Goal: Task Accomplishment & Management: Use online tool/utility

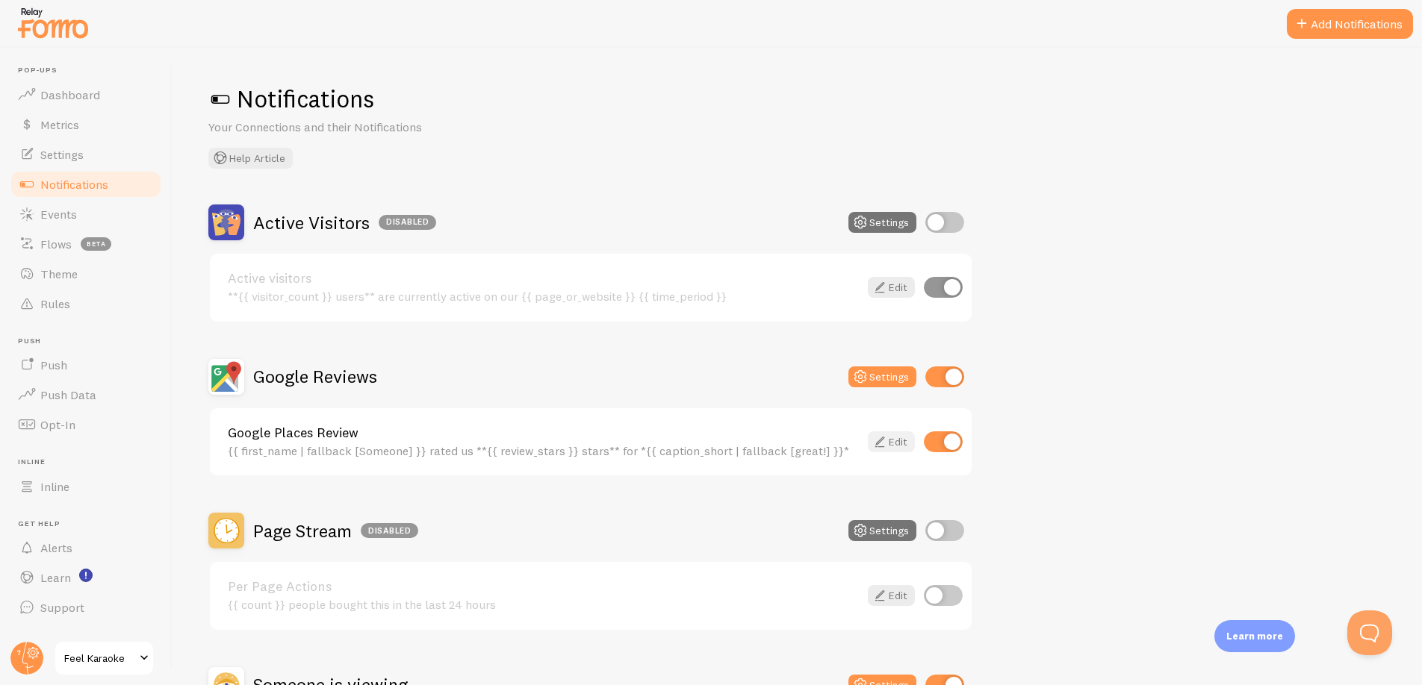
click at [881, 437] on icon at bounding box center [880, 442] width 18 height 18
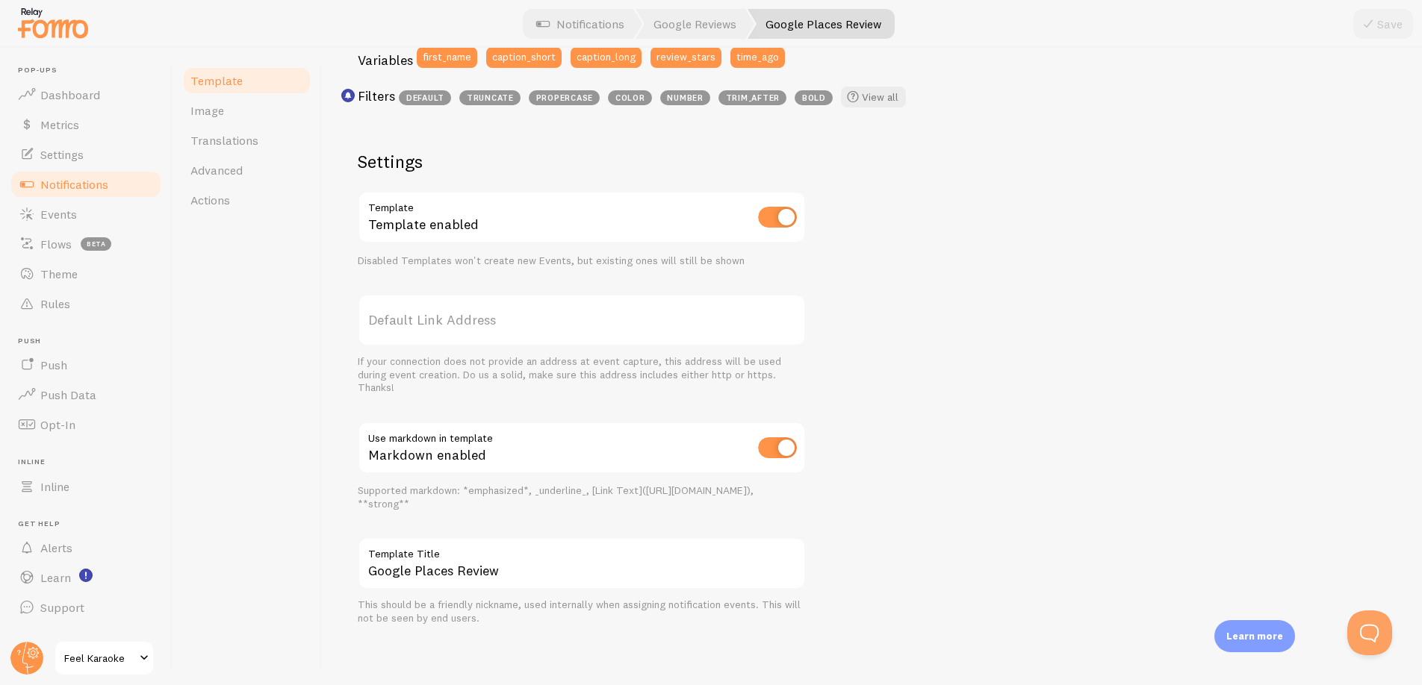
scroll to position [430, 0]
click at [214, 168] on span "Advanced" at bounding box center [216, 170] width 52 height 15
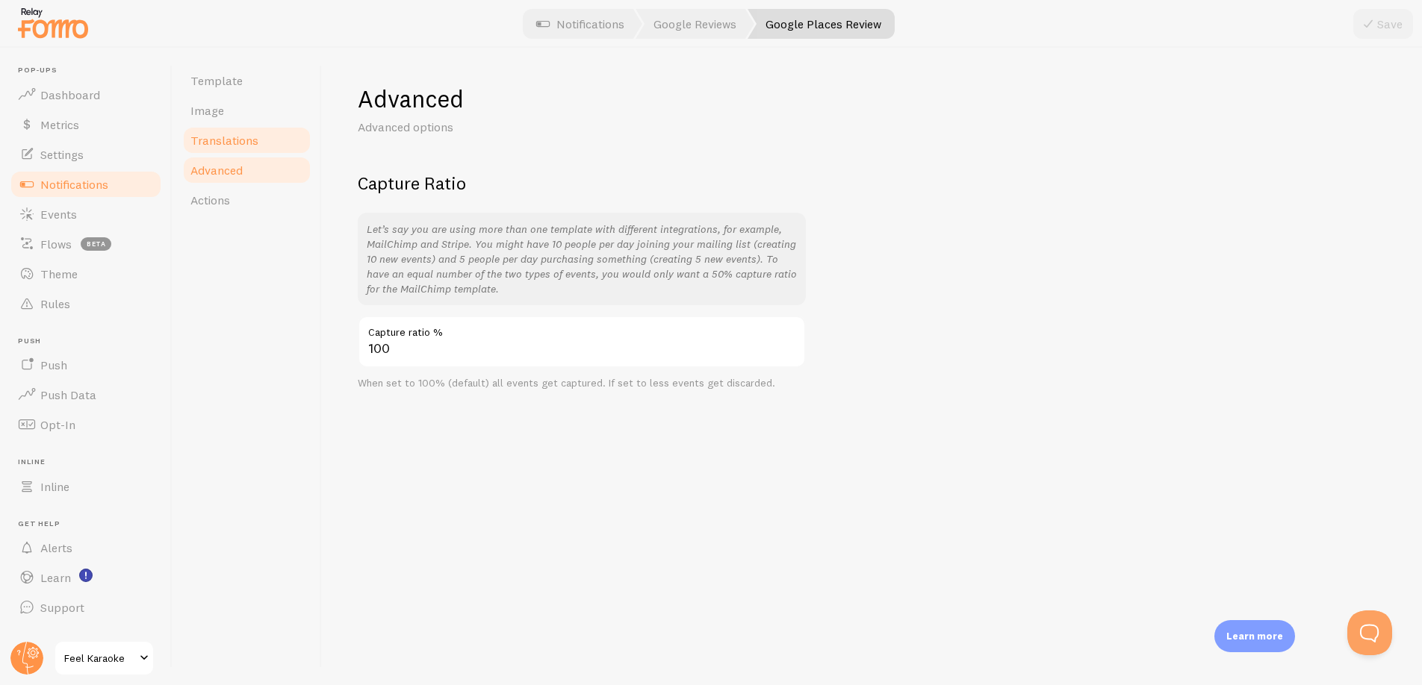
click at [210, 143] on span "Translations" at bounding box center [224, 140] width 68 height 15
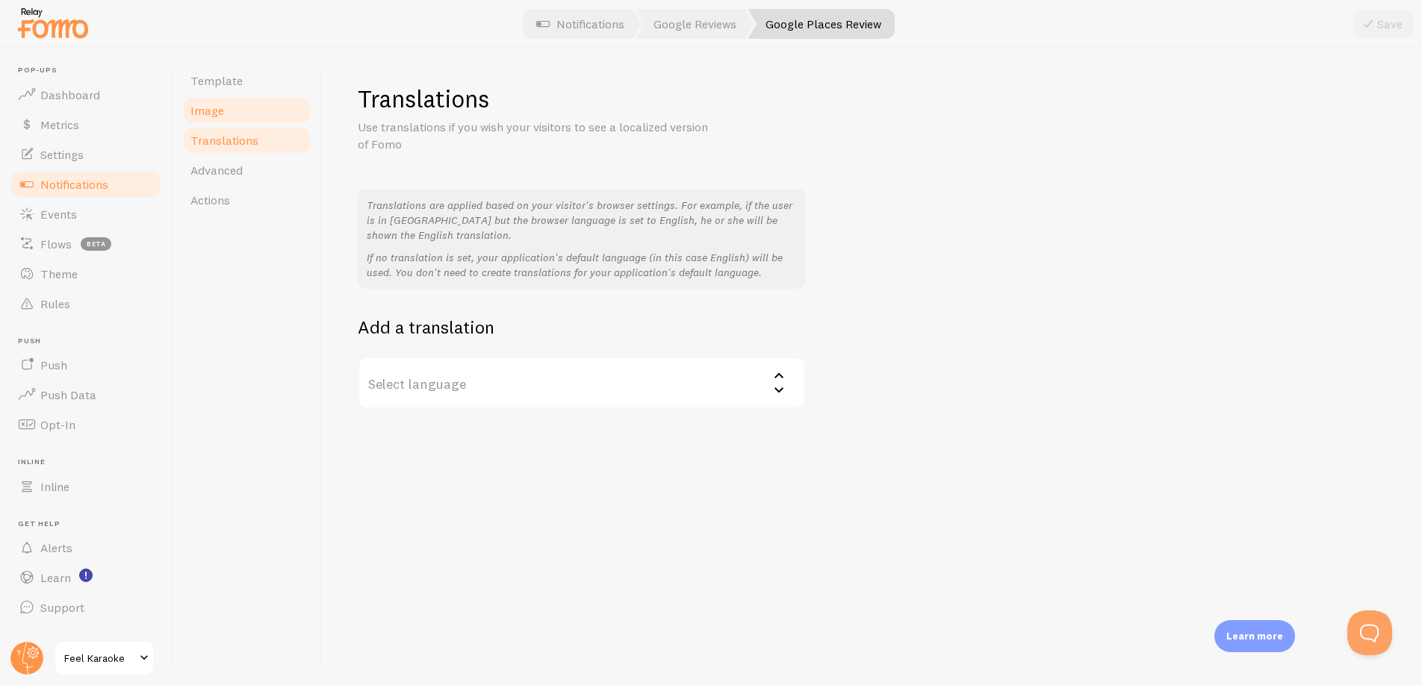
click at [215, 117] on span "Image" at bounding box center [207, 110] width 34 height 15
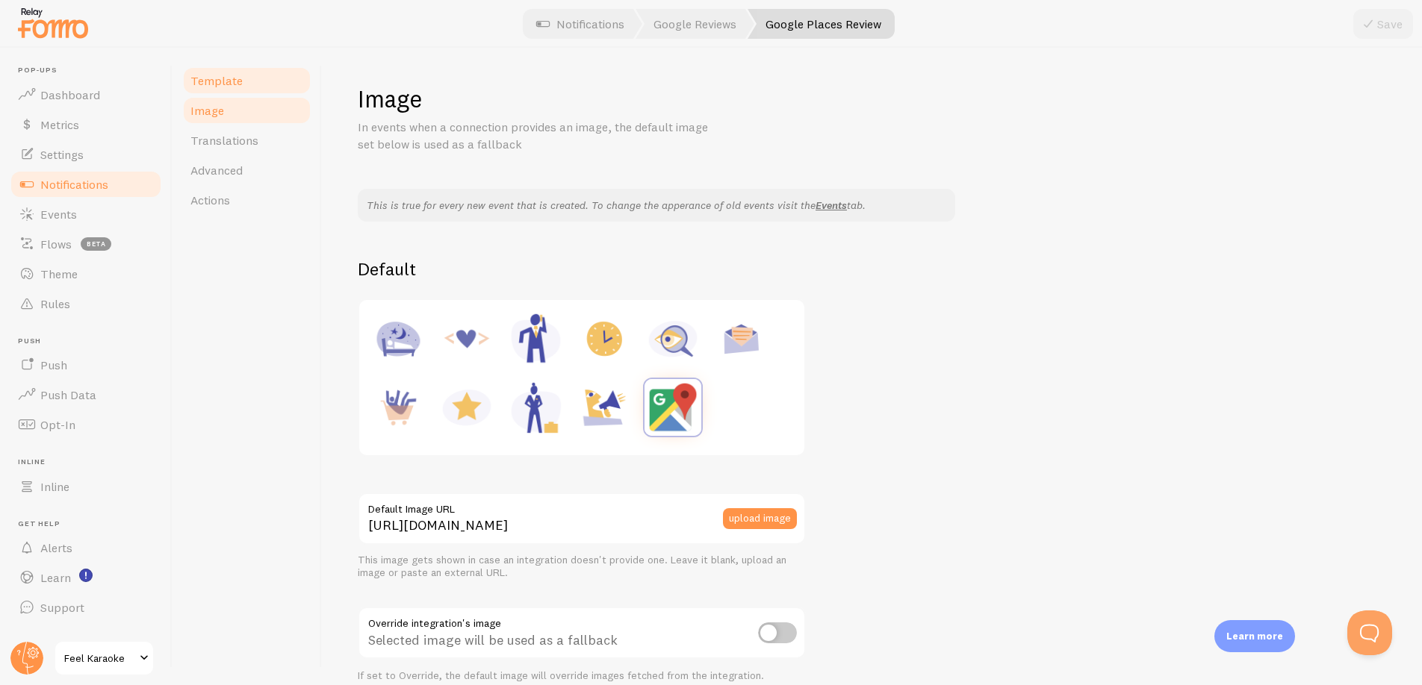
click at [216, 80] on span "Template" at bounding box center [216, 80] width 52 height 15
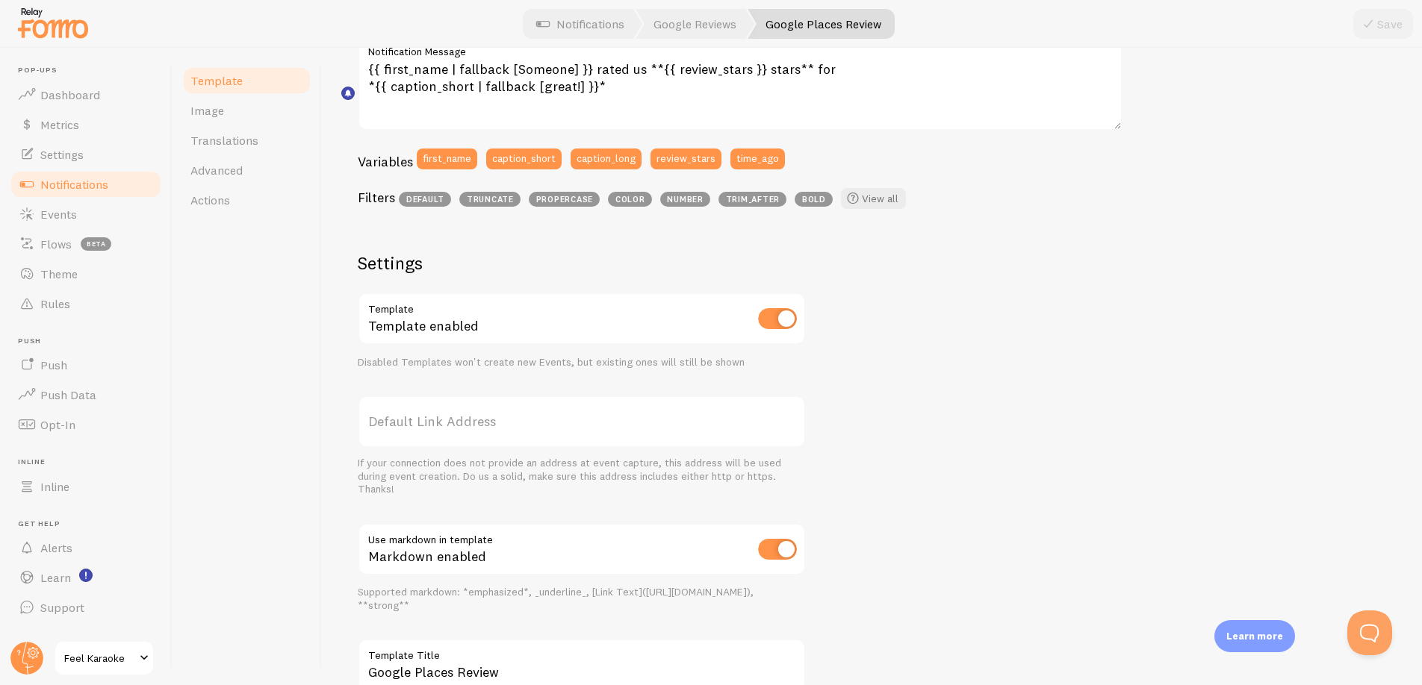
scroll to position [430, 0]
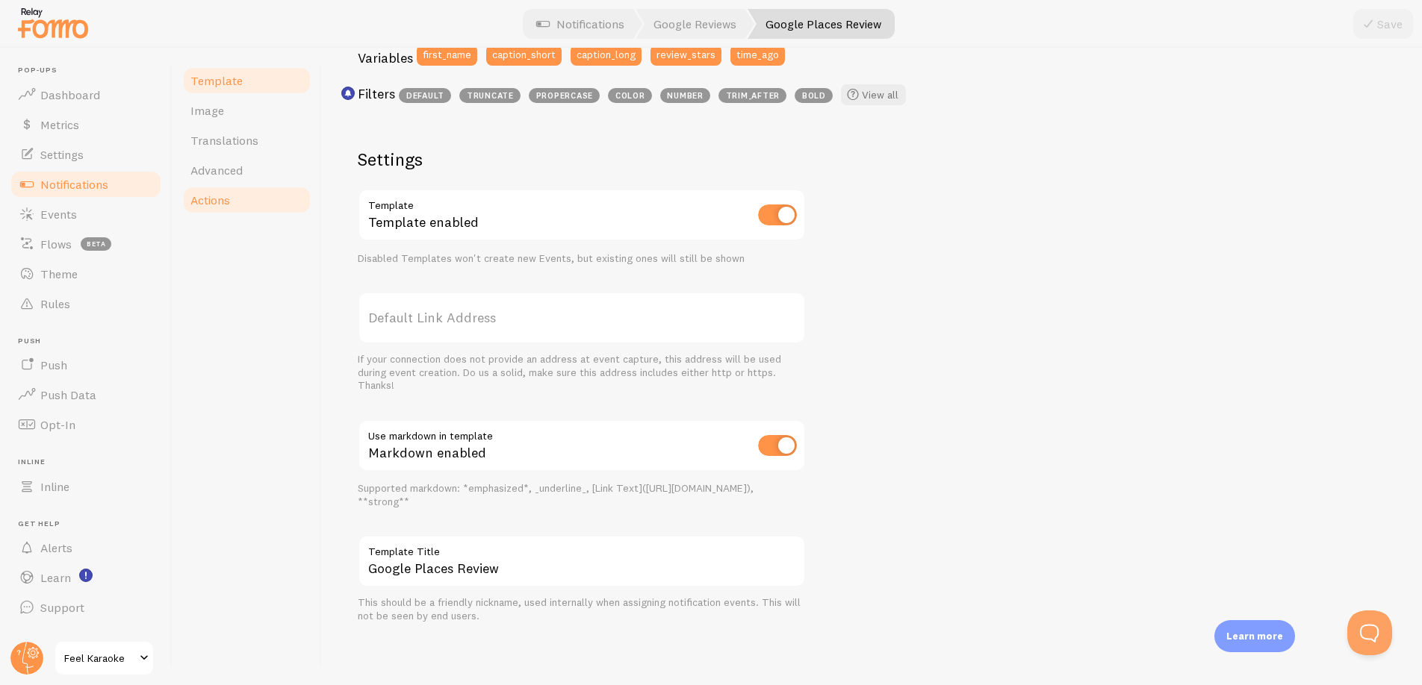
click at [208, 199] on span "Actions" at bounding box center [210, 200] width 40 height 15
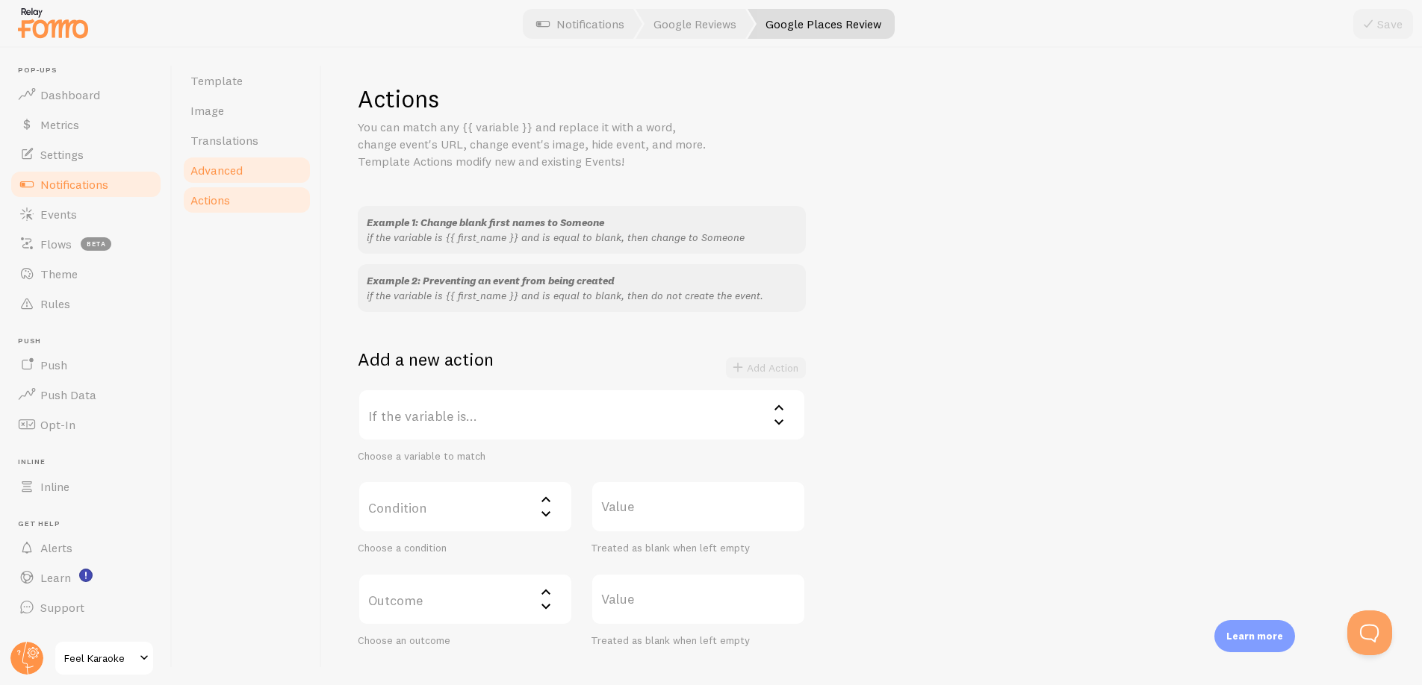
click at [208, 175] on span "Advanced" at bounding box center [216, 170] width 52 height 15
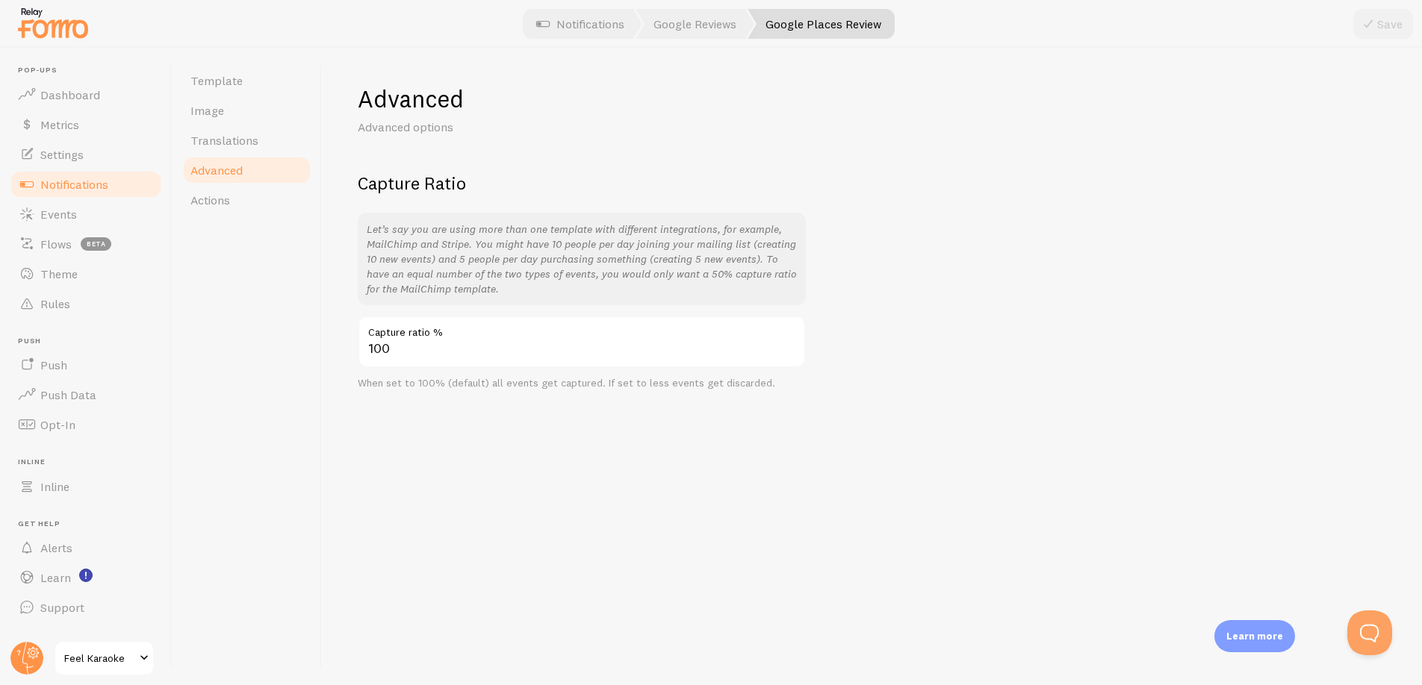
click at [113, 653] on span "Feel Karaoke" at bounding box center [99, 659] width 71 height 18
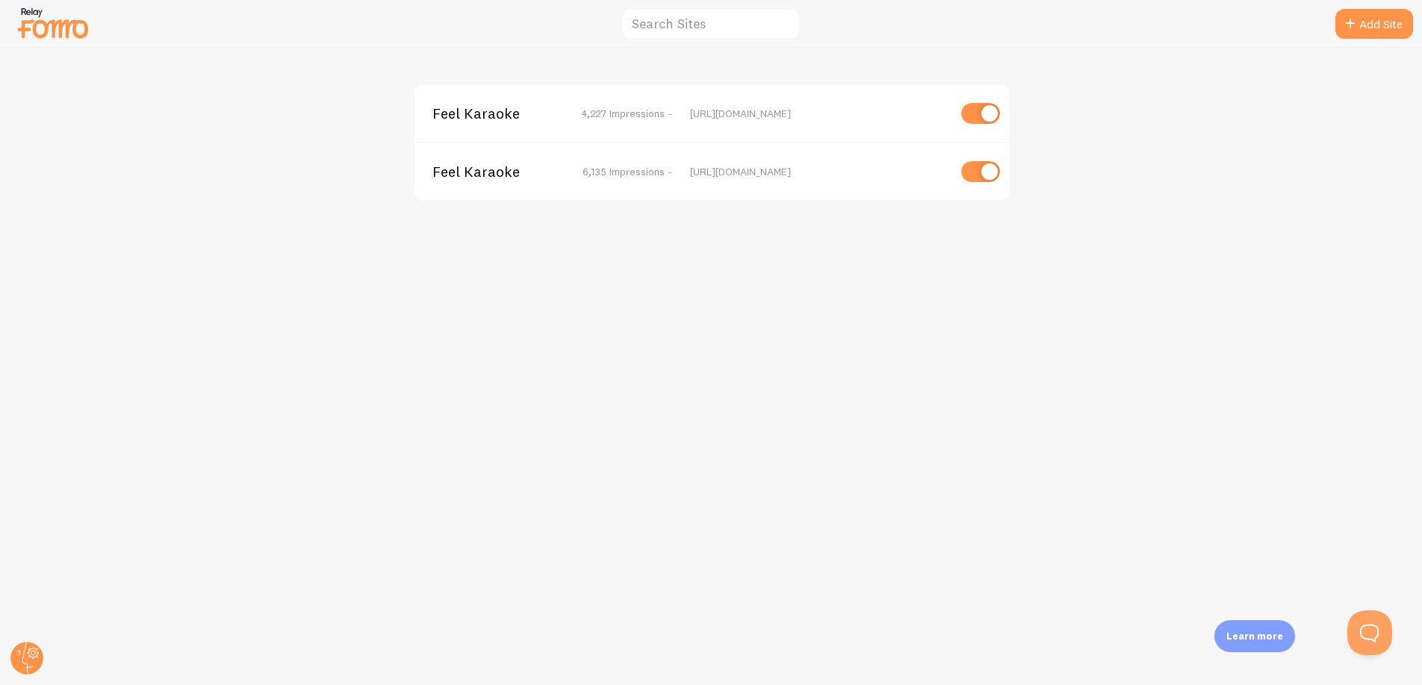
click at [472, 108] on span "Feel Karaoke" at bounding box center [492, 113] width 120 height 13
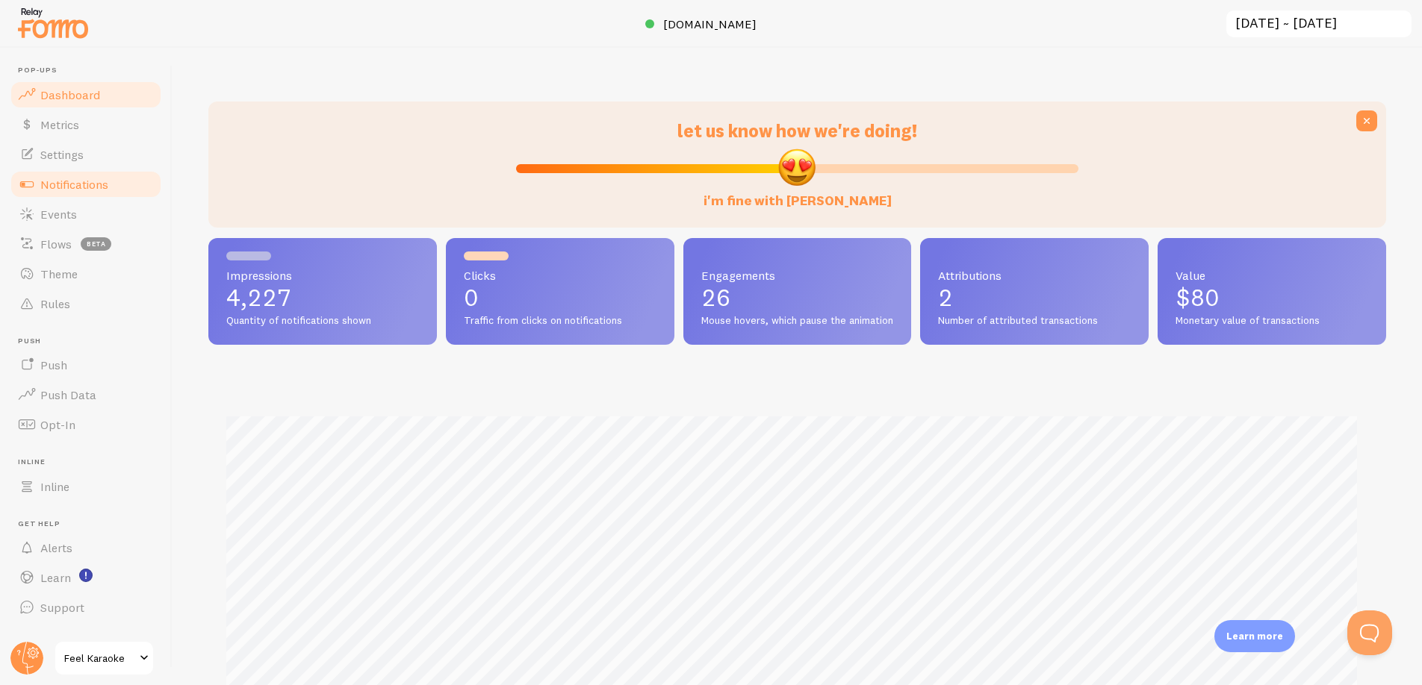
scroll to position [392, 1166]
click at [60, 173] on link "Notifications" at bounding box center [86, 184] width 154 height 30
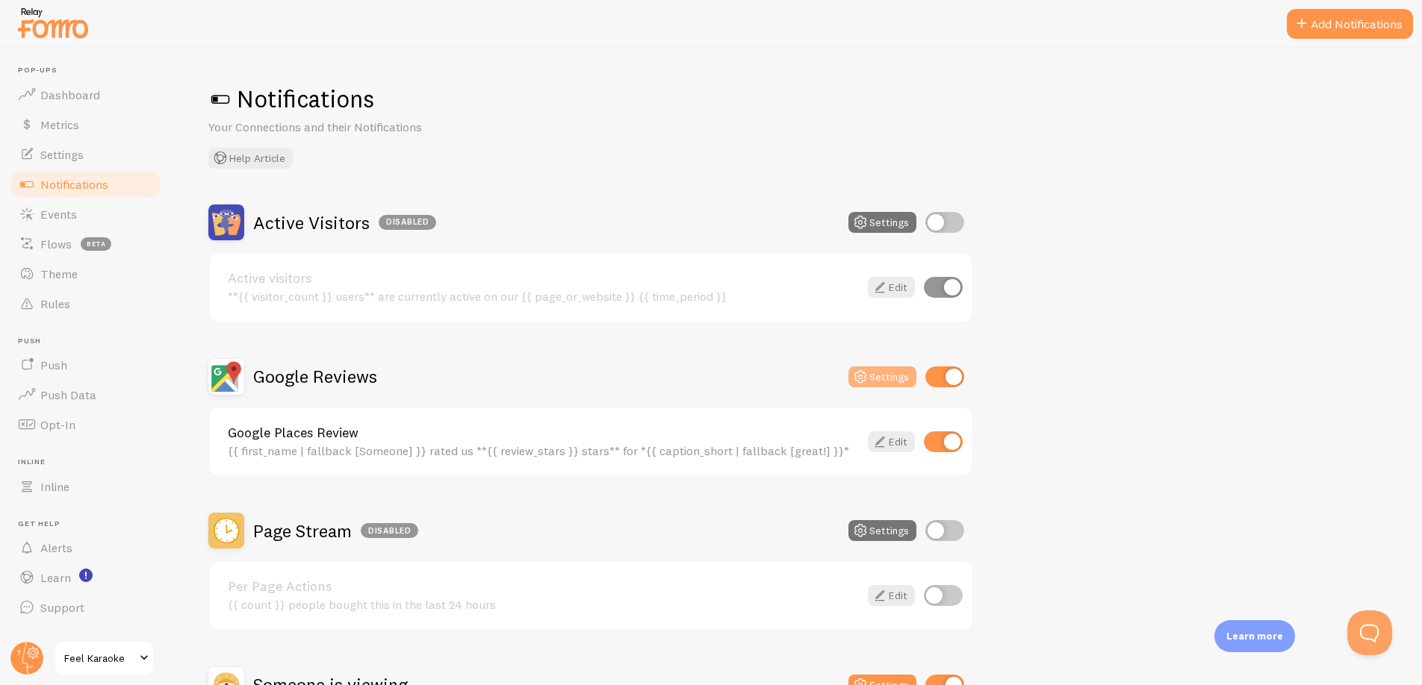
click at [872, 379] on button "Settings" at bounding box center [882, 377] width 68 height 21
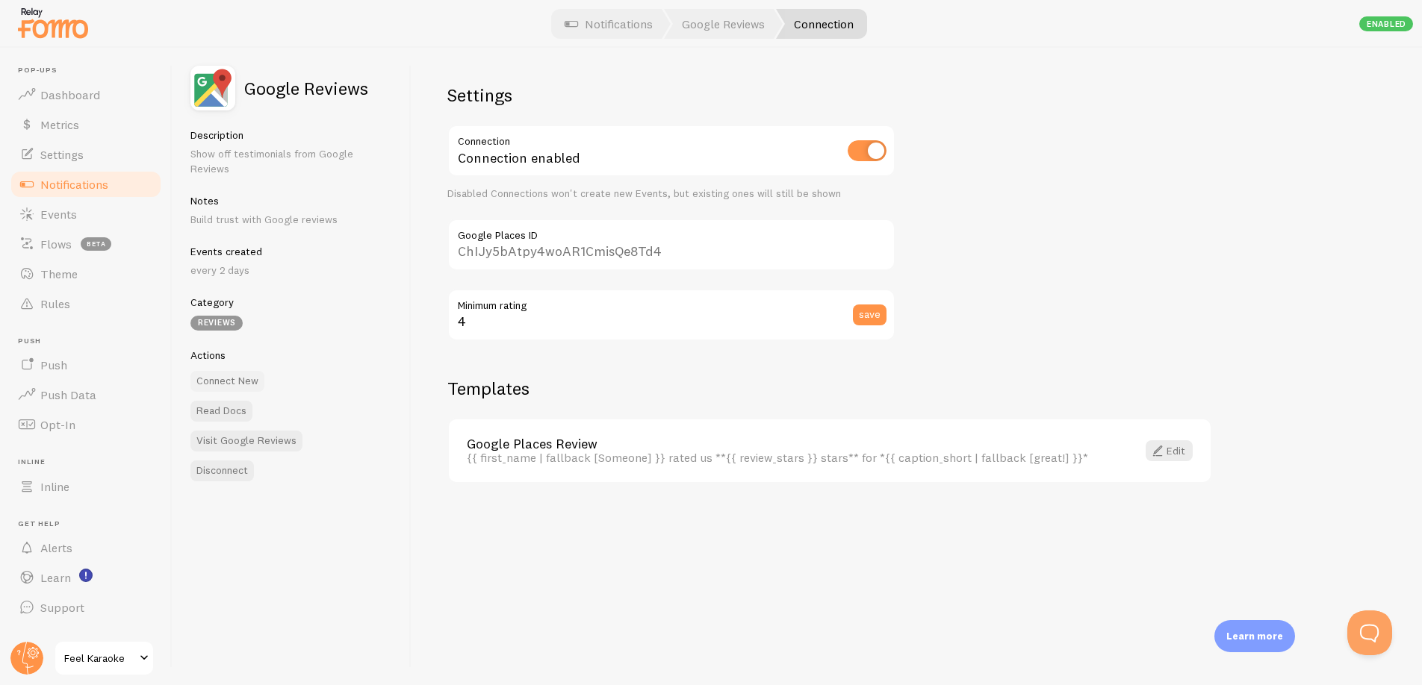
click at [227, 371] on button "Connect New" at bounding box center [227, 381] width 74 height 21
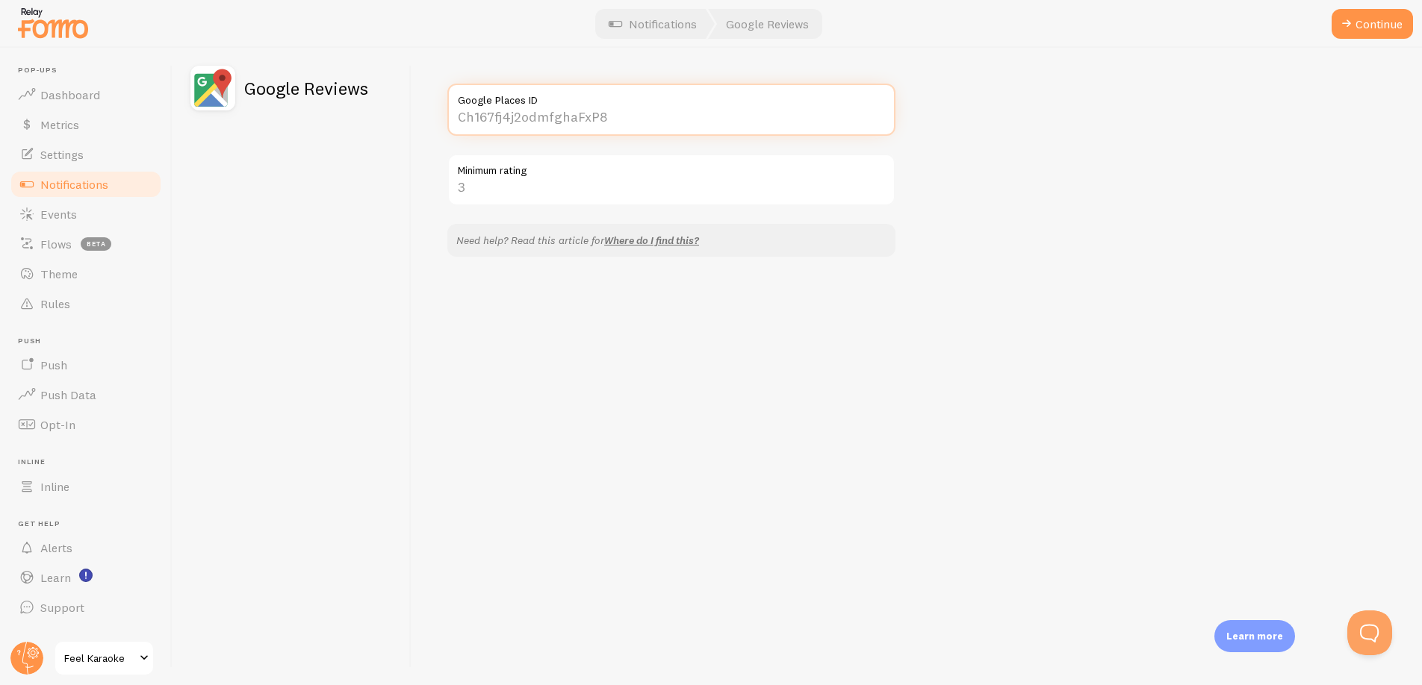
click at [523, 115] on input "Google Places ID" at bounding box center [671, 110] width 448 height 52
click at [579, 113] on input "Google Places ID" at bounding box center [671, 110] width 448 height 52
click at [473, 205] on input "Minimum rating" at bounding box center [671, 180] width 448 height 52
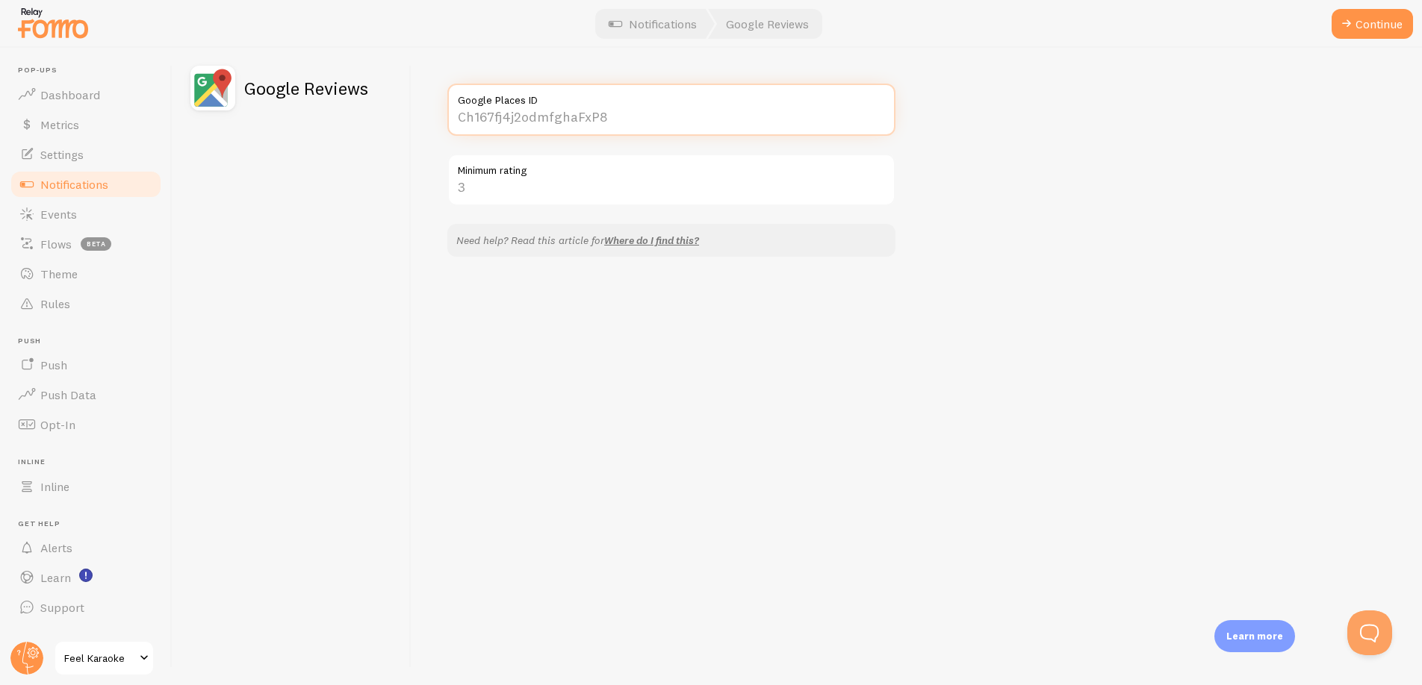
click at [679, 119] on input "Google Places ID" at bounding box center [671, 110] width 448 height 52
paste input "[URL][DOMAIN_NAME]"
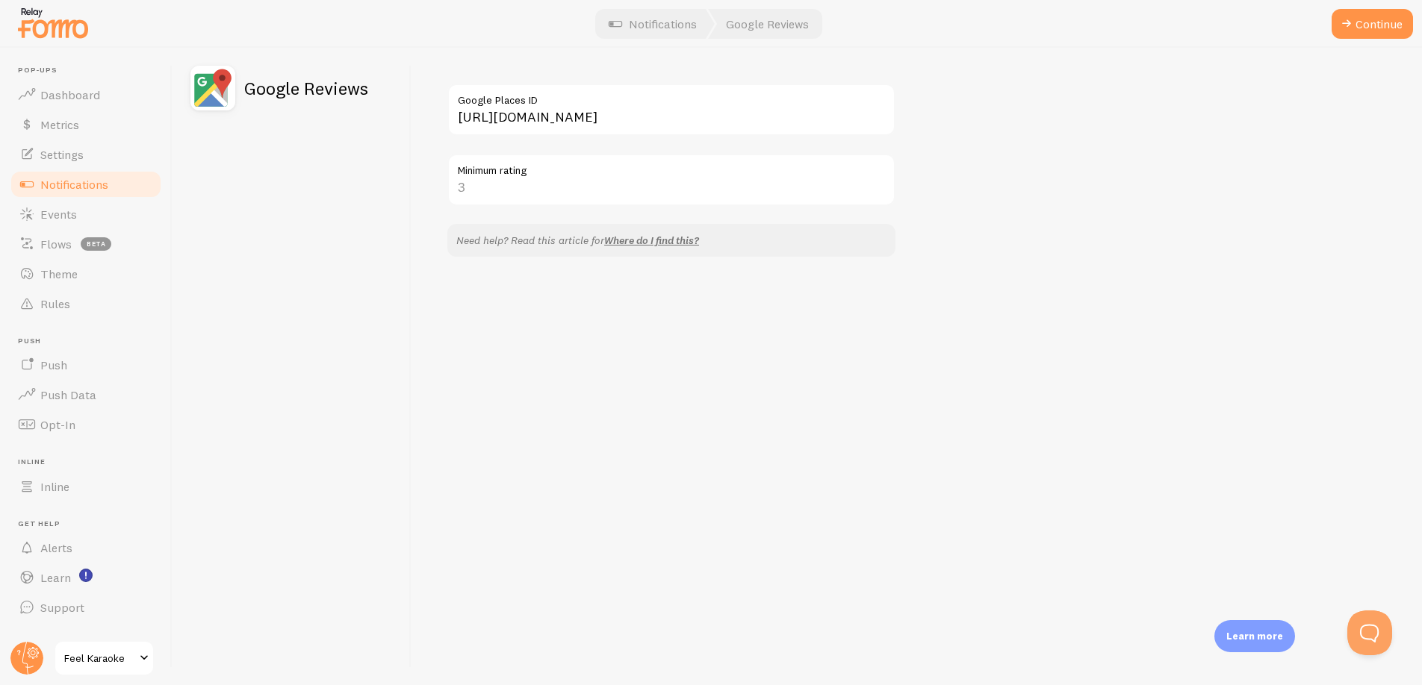
click at [1056, 200] on div "[URL][DOMAIN_NAME] Google Places ID Minimum rating Need help? Read this article…" at bounding box center [916, 367] width 1010 height 638
click at [549, 113] on input "[URL][DOMAIN_NAME]" at bounding box center [671, 110] width 448 height 52
paste input "ChIJy5bAtpy4woAR1CmisQe8Td4"
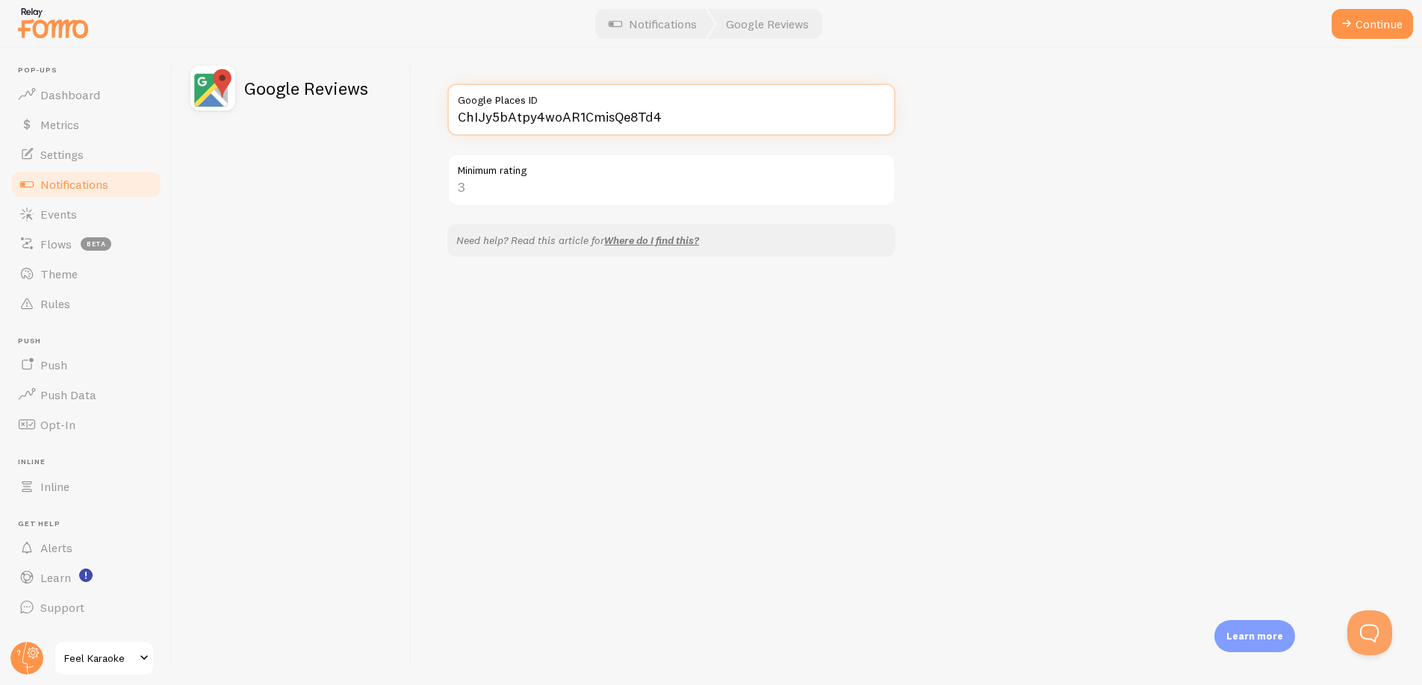
type input "ChIJy5bAtpy4woAR1CmisQe8Td4"
click at [479, 194] on input "Minimum rating" at bounding box center [671, 180] width 448 height 52
type input "5"
type input "4"
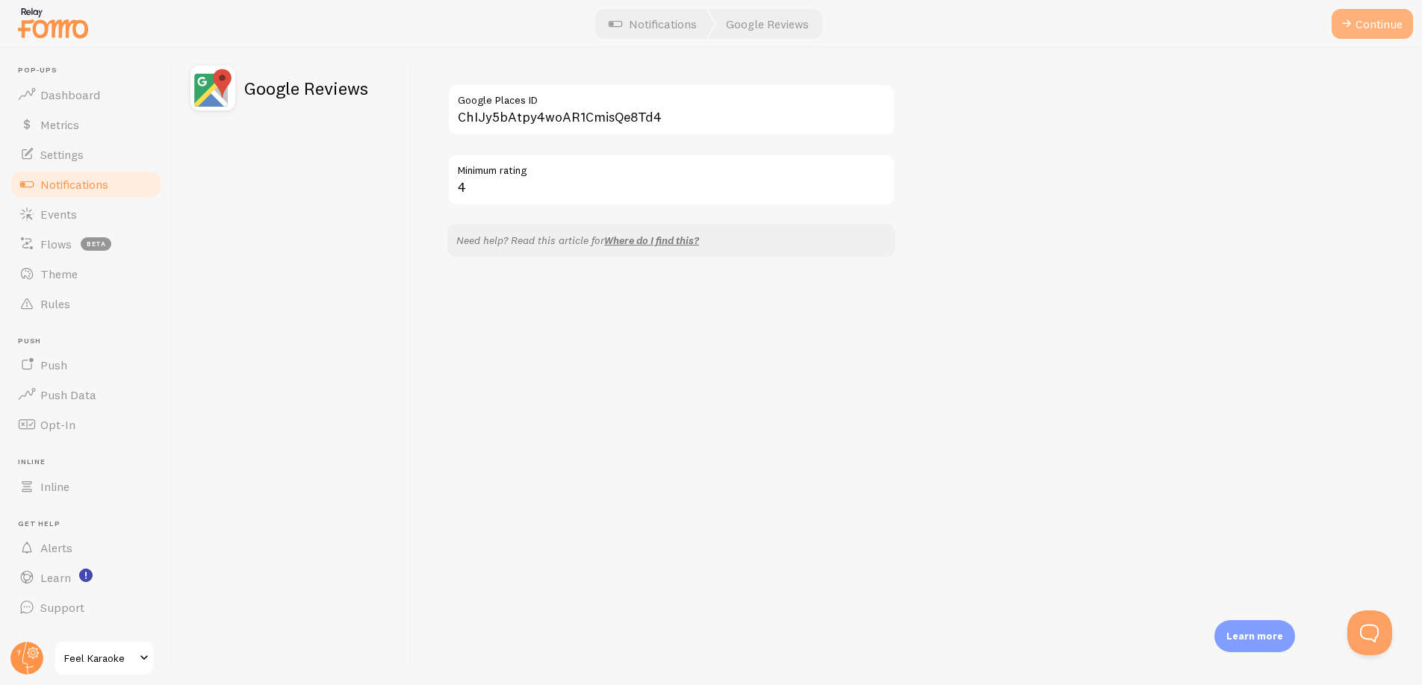
click at [1362, 27] on button "Continue" at bounding box center [1371, 24] width 81 height 30
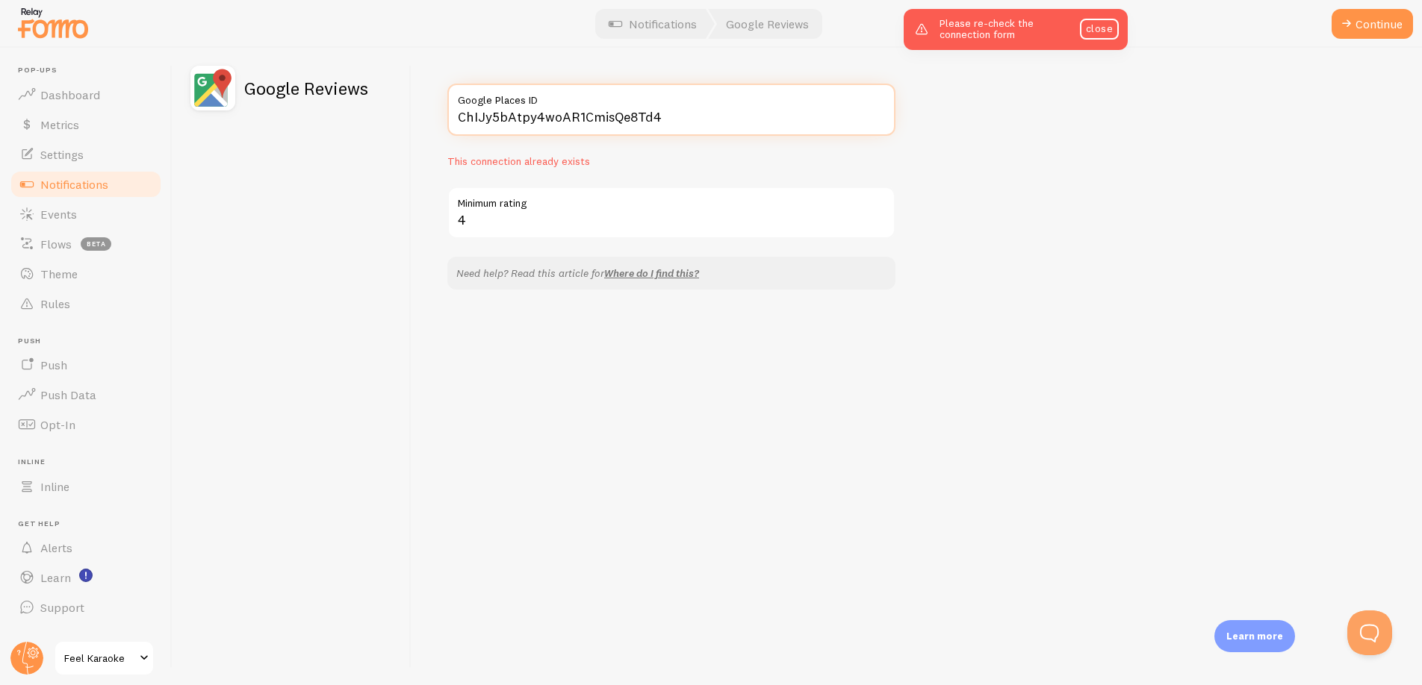
click at [742, 108] on input "ChIJy5bAtpy4woAR1CmisQe8Td4" at bounding box center [671, 110] width 448 height 52
click at [348, 252] on div "Google Reviews" at bounding box center [291, 367] width 239 height 638
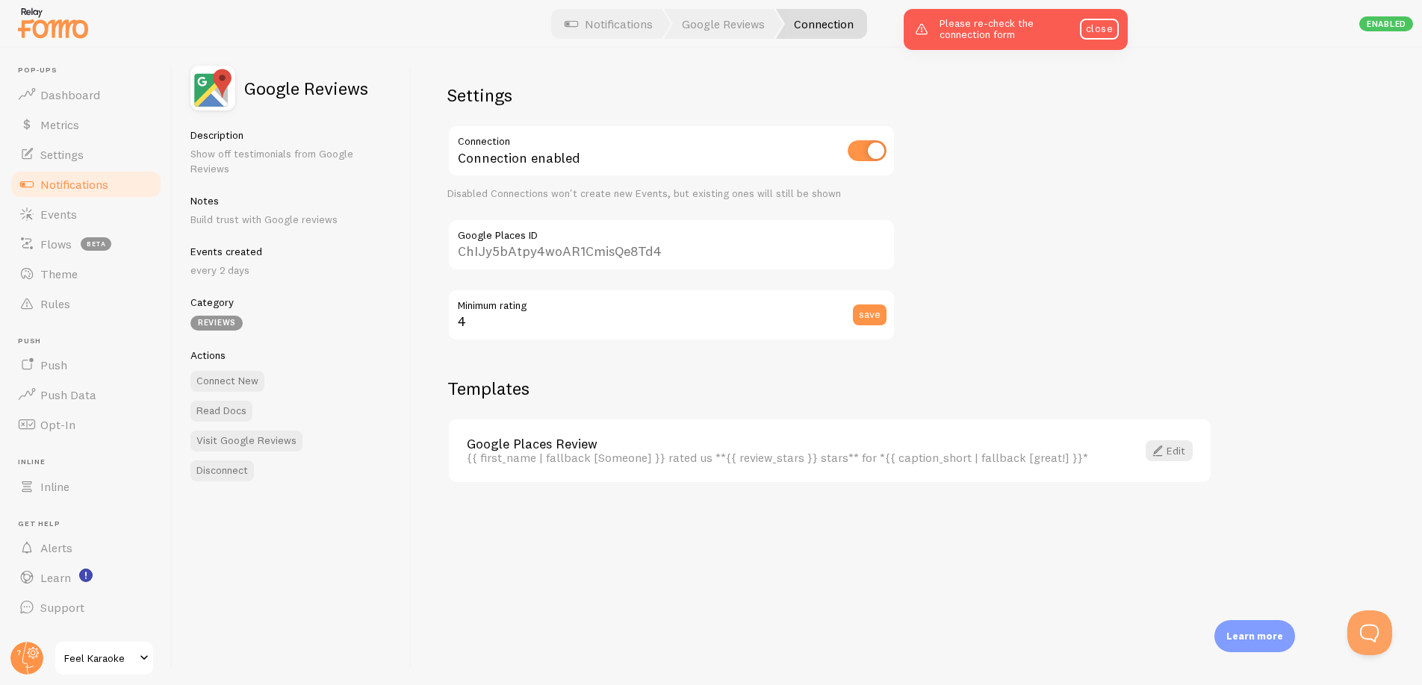
drag, startPoint x: 464, startPoint y: 582, endPoint x: 467, endPoint y: 574, distance: 8.0
click at [466, 578] on div "Settings Connection Connection enabled Disabled Connections won't create new Ev…" at bounding box center [916, 367] width 1010 height 638
click at [725, 383] on h2 "Templates" at bounding box center [829, 388] width 765 height 23
click at [759, 610] on div "Settings Connection Connection enabled Disabled Connections won't create new Ev…" at bounding box center [916, 367] width 1010 height 638
click at [863, 314] on button "save" at bounding box center [870, 315] width 34 height 21
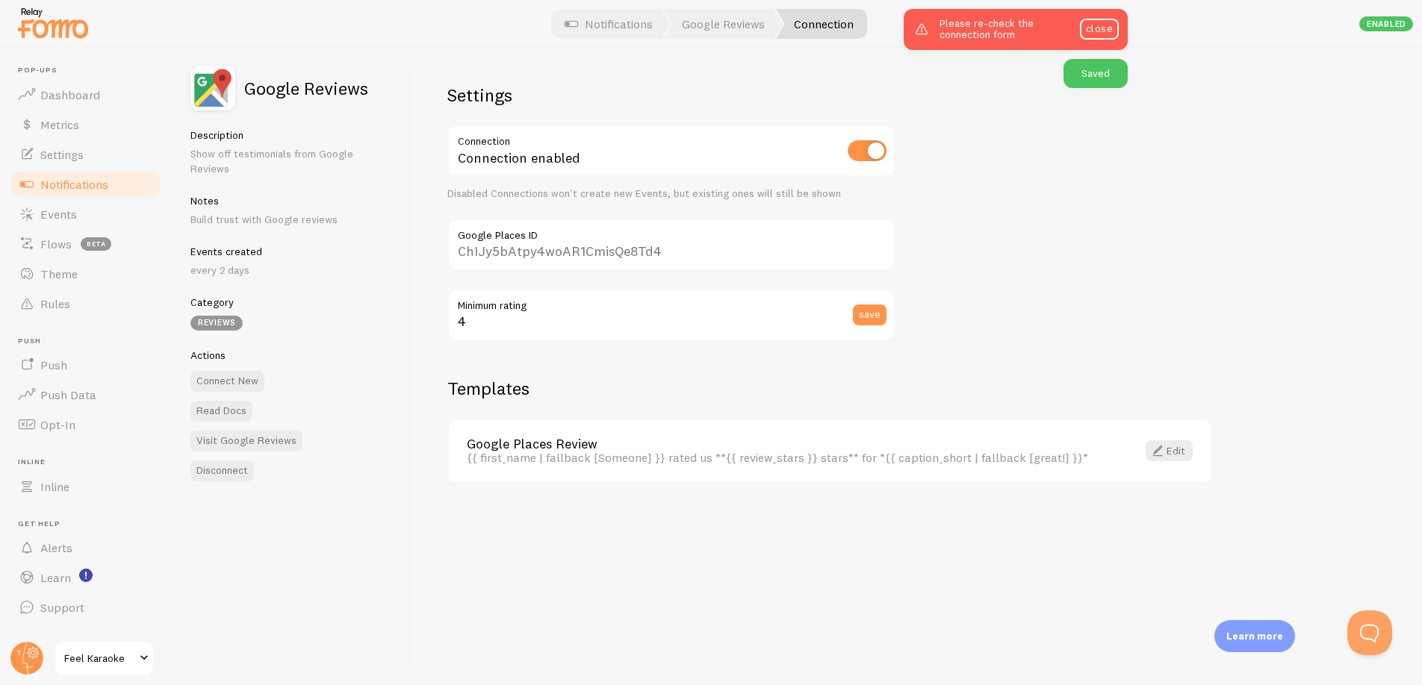
click at [729, 382] on h2 "Templates" at bounding box center [829, 388] width 765 height 23
click at [786, 391] on h2 "Templates" at bounding box center [829, 388] width 765 height 23
click at [251, 161] on div "Description Show off testimonials from Google Reviews Notes Build trust with Go…" at bounding box center [291, 202] width 202 height 149
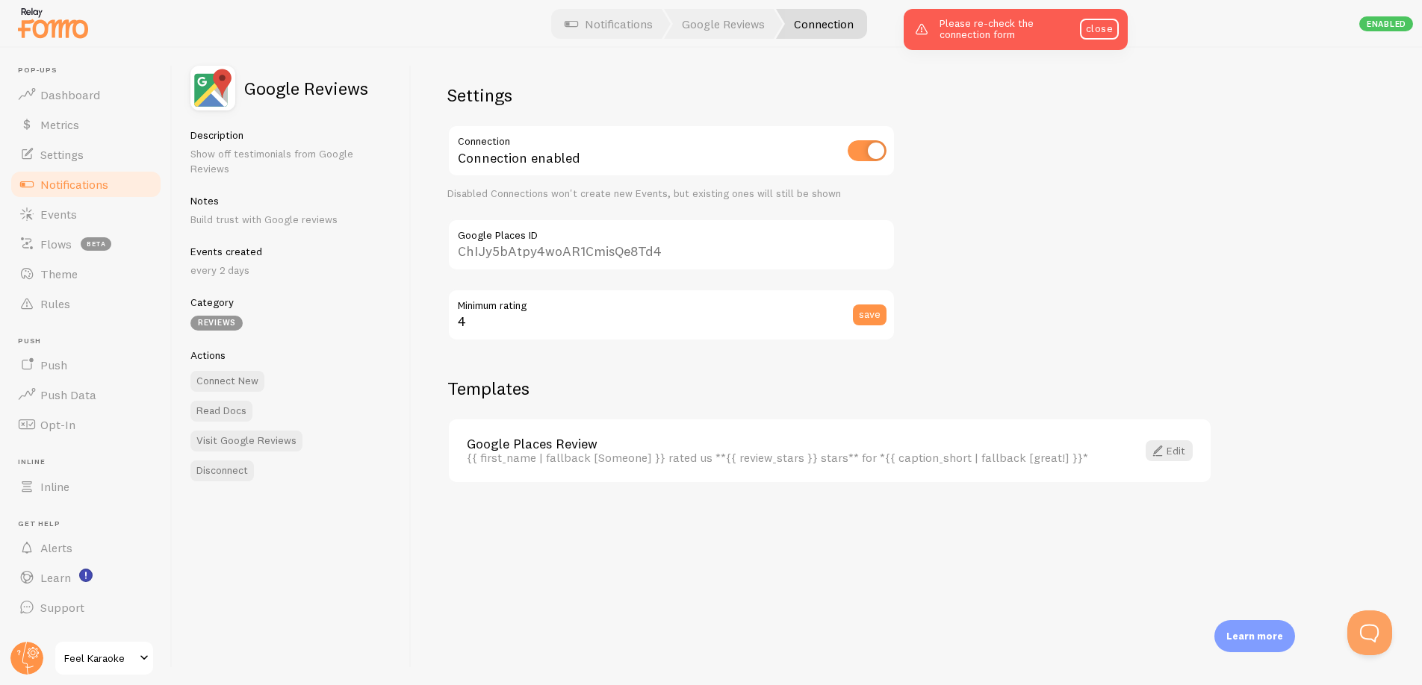
click at [248, 161] on p "Show off testimonials from Google Reviews" at bounding box center [291, 161] width 202 height 30
click at [67, 178] on span "Notifications" at bounding box center [74, 184] width 68 height 15
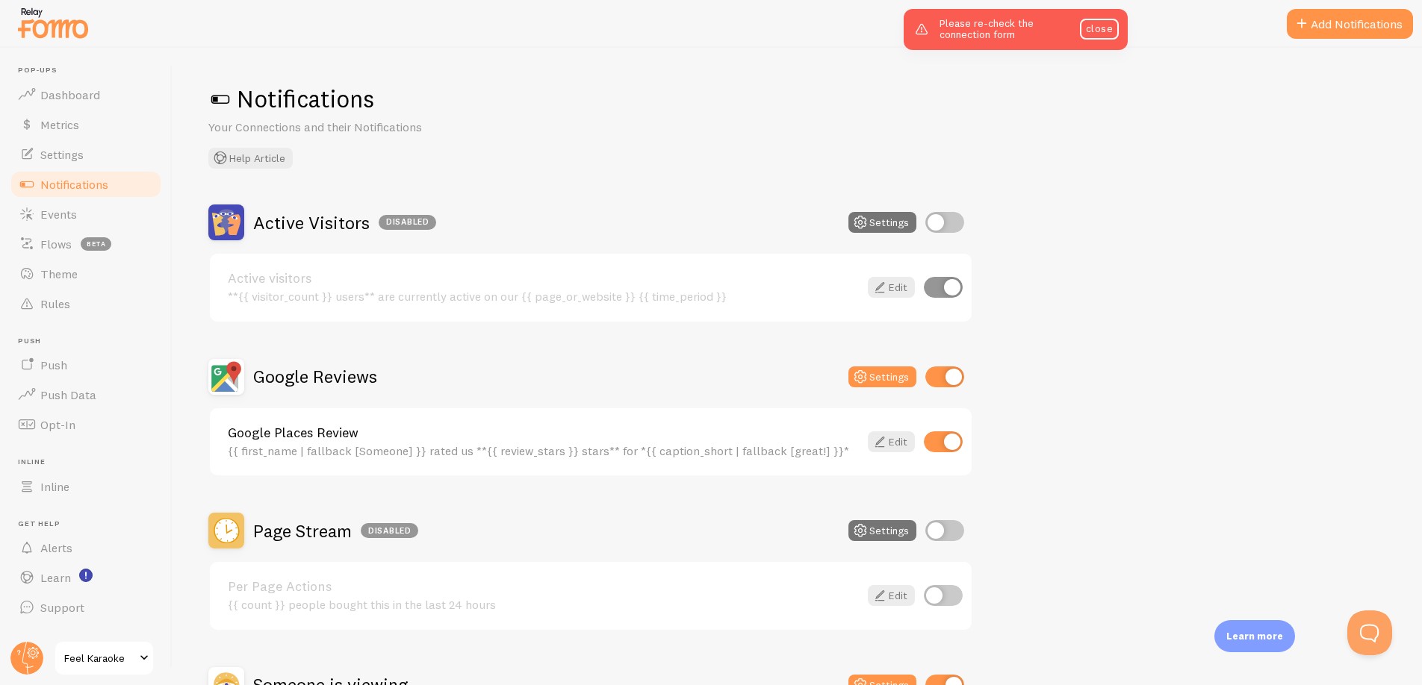
drag, startPoint x: 800, startPoint y: 69, endPoint x: 672, endPoint y: 7, distance: 142.6
click at [786, 64] on div "Notifications Your Connections and their Notifications Help Article Active Visi…" at bounding box center [796, 367] width 1249 height 638
